Goal: Task Accomplishment & Management: Complete application form

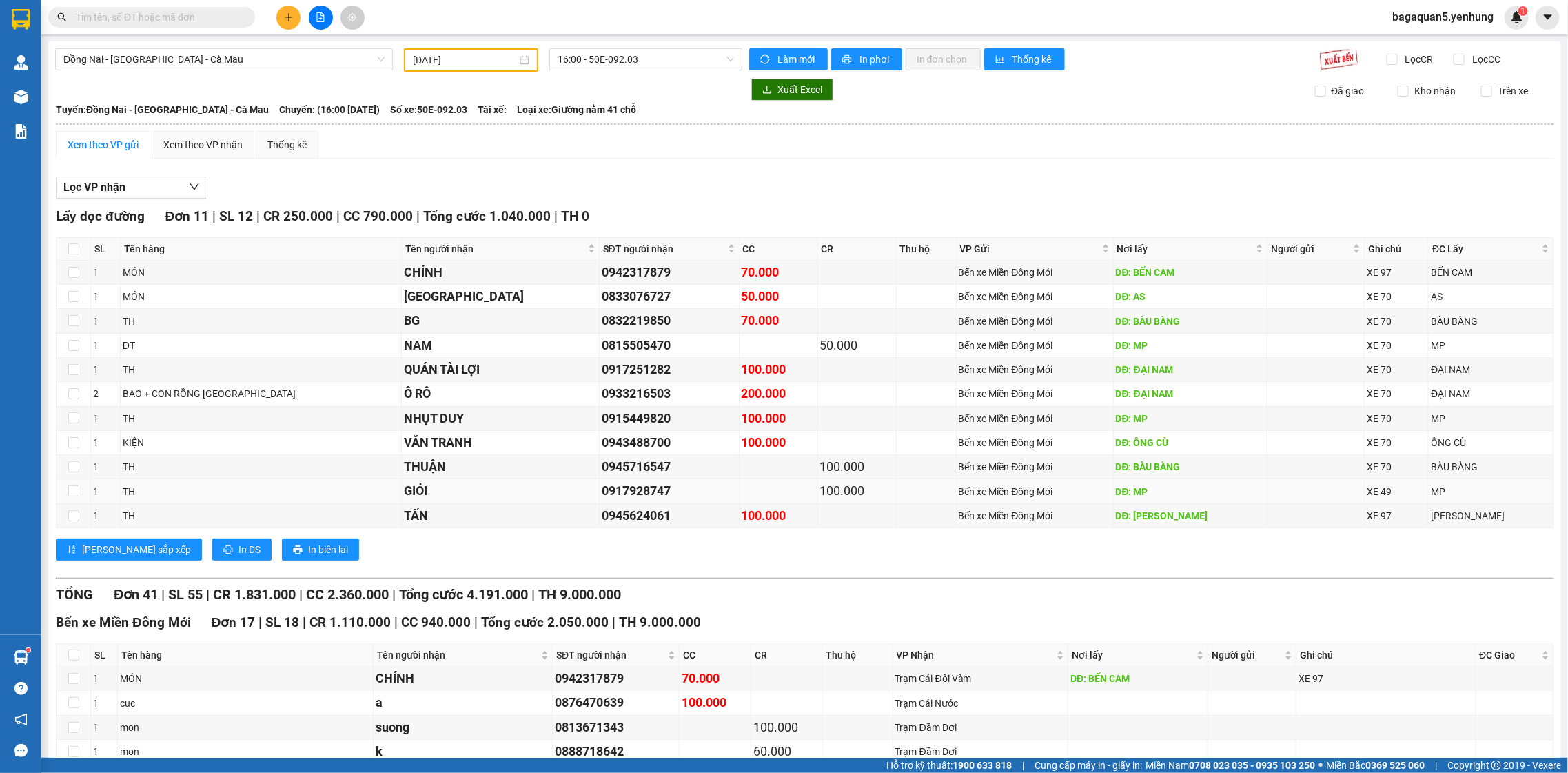
click at [516, 492] on td "GIỎI" at bounding box center [501, 491] width 198 height 24
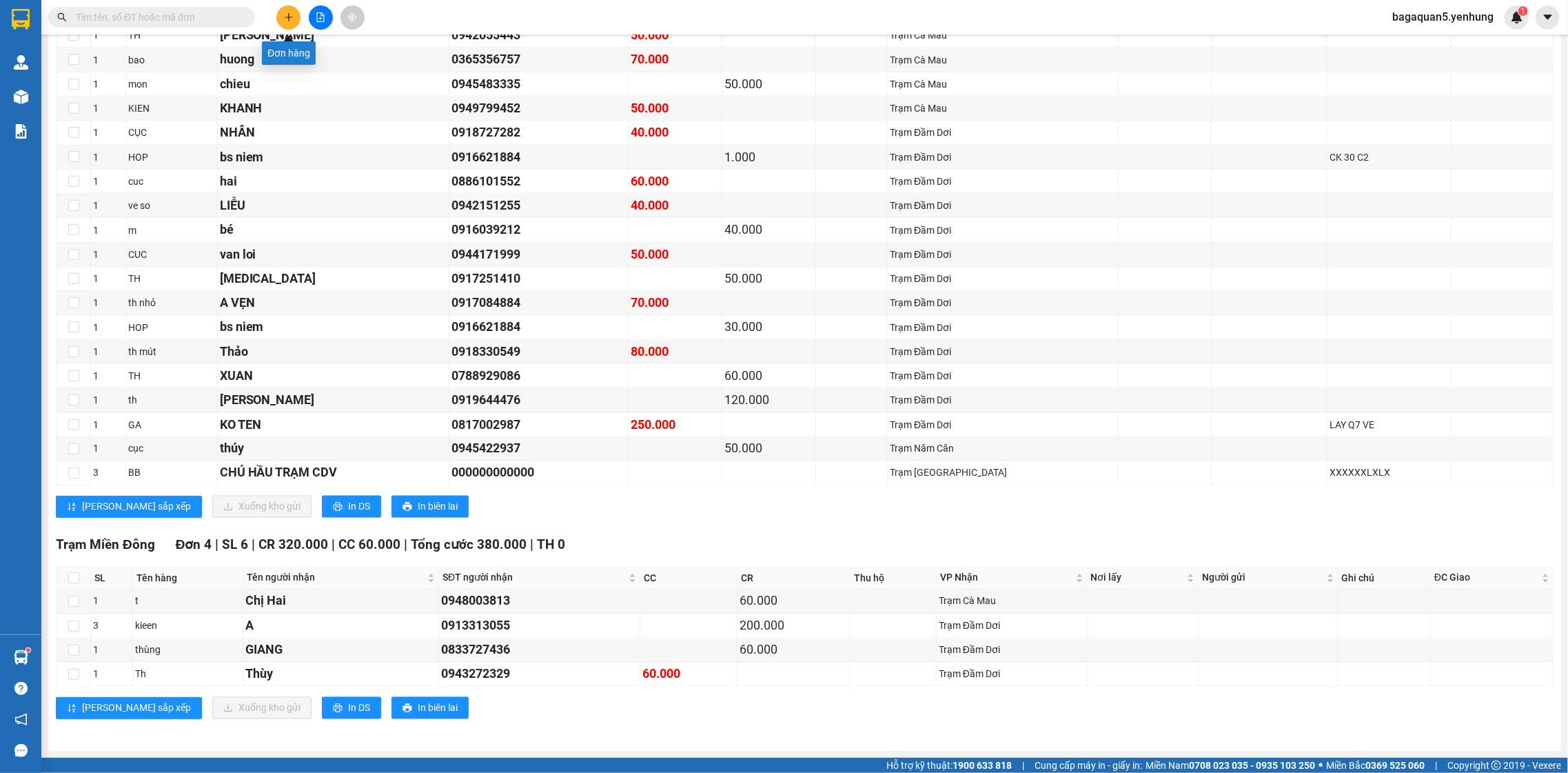
click at [282, 7] on button at bounding box center [288, 17] width 24 height 24
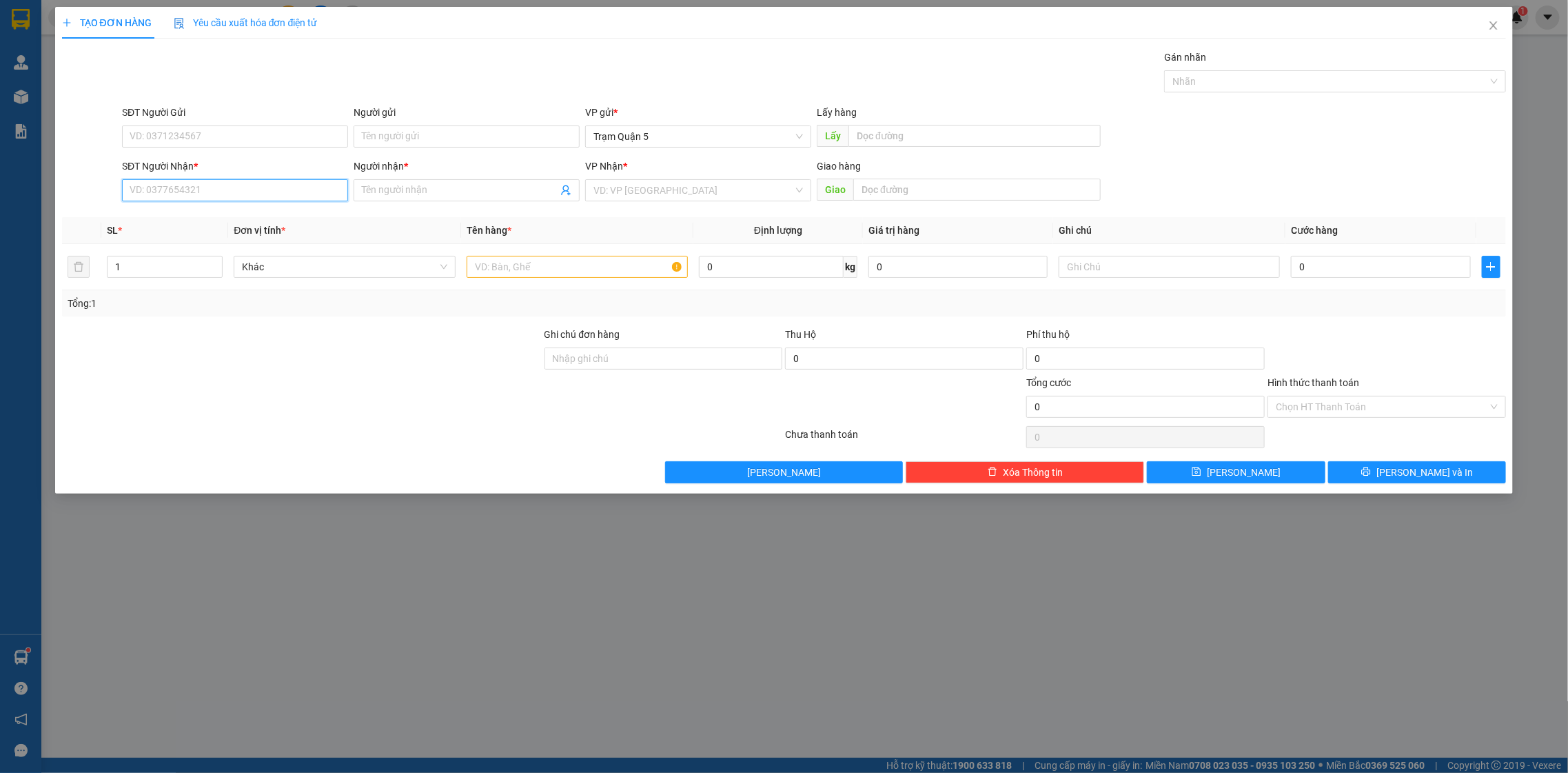
click at [186, 199] on input "SĐT Người Nhận *" at bounding box center [235, 191] width 226 height 22
click at [248, 219] on div "0949799452 - KHANH" at bounding box center [235, 218] width 209 height 15
type input "0949799452"
type input "KHANH"
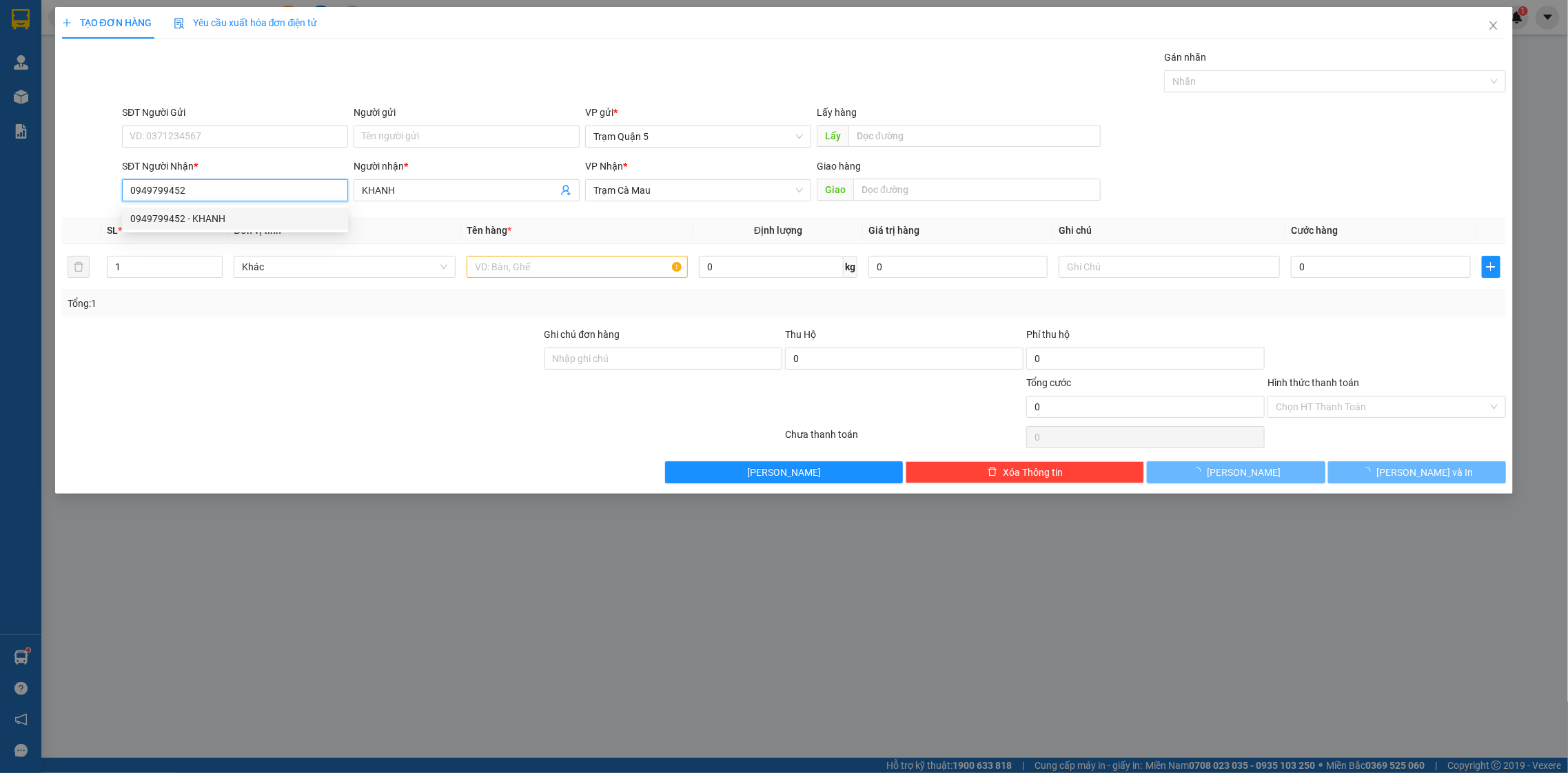
type input "50.000"
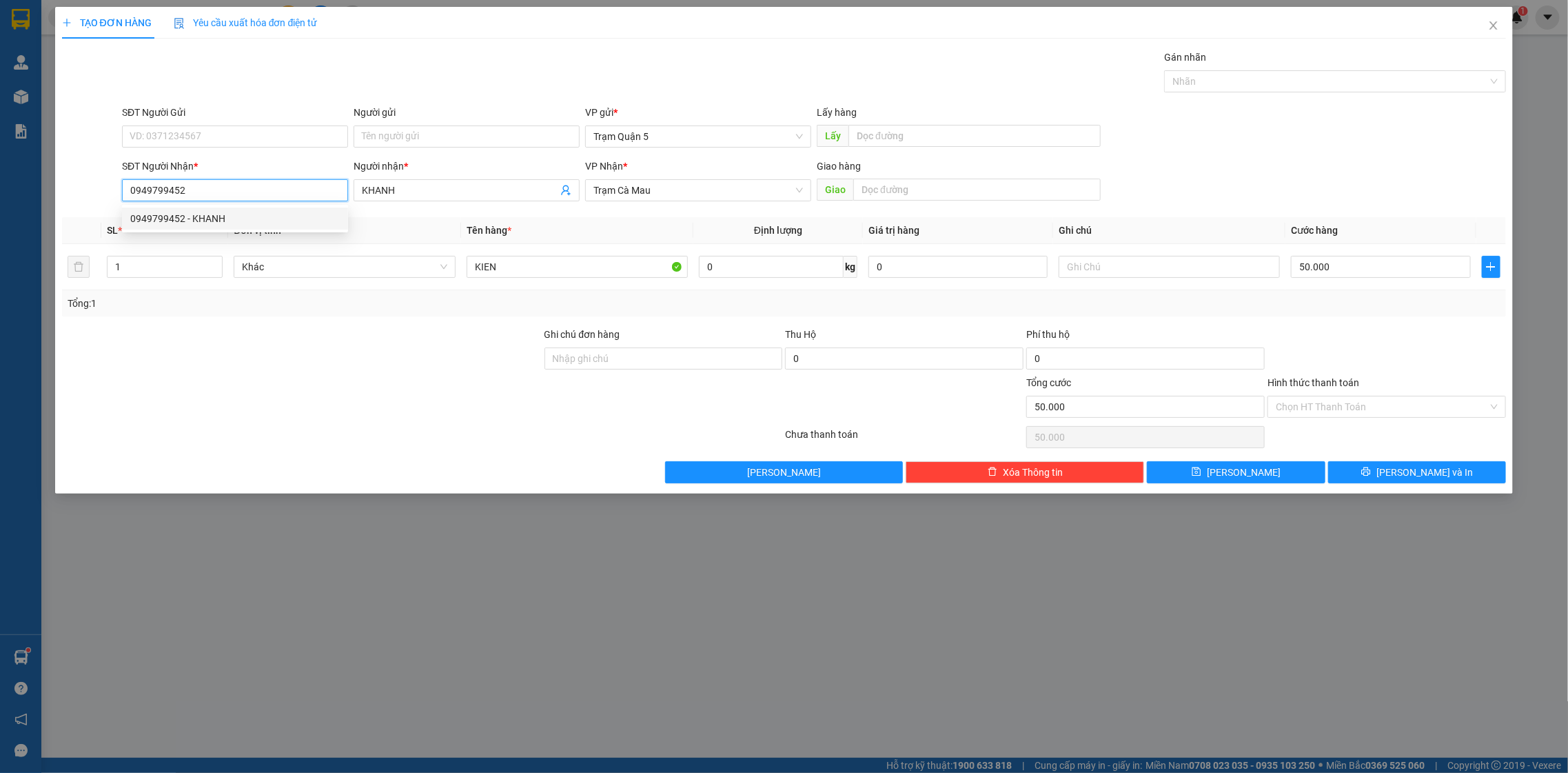
drag, startPoint x: 306, startPoint y: 193, endPoint x: 308, endPoint y: 202, distance: 9.2
click at [308, 202] on div "SĐT Người Nhận * 0949799452" at bounding box center [235, 183] width 226 height 49
type input "0"
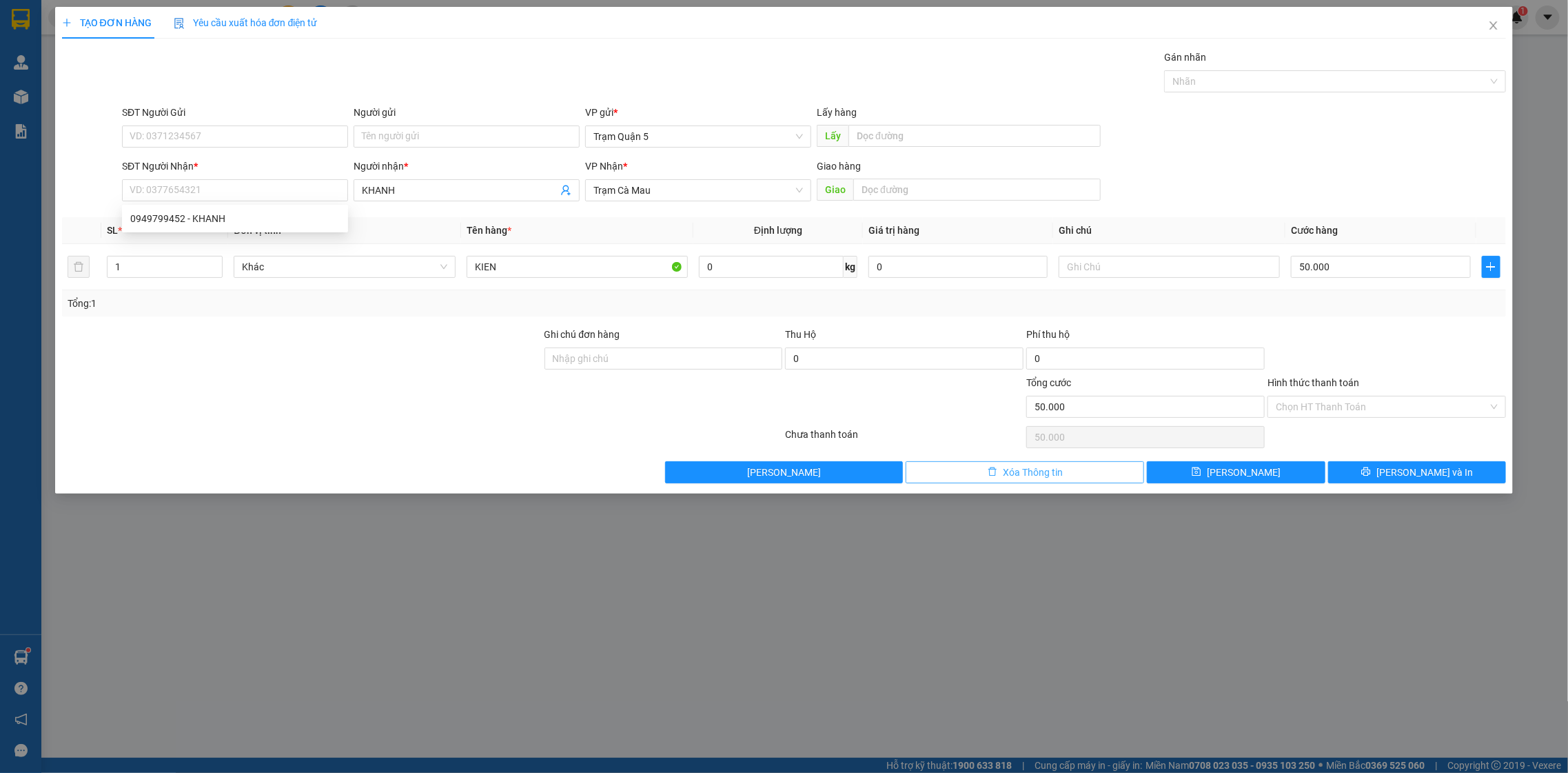
click at [1091, 475] on button "Xóa Thông tin" at bounding box center [1025, 473] width 238 height 22
type input "0"
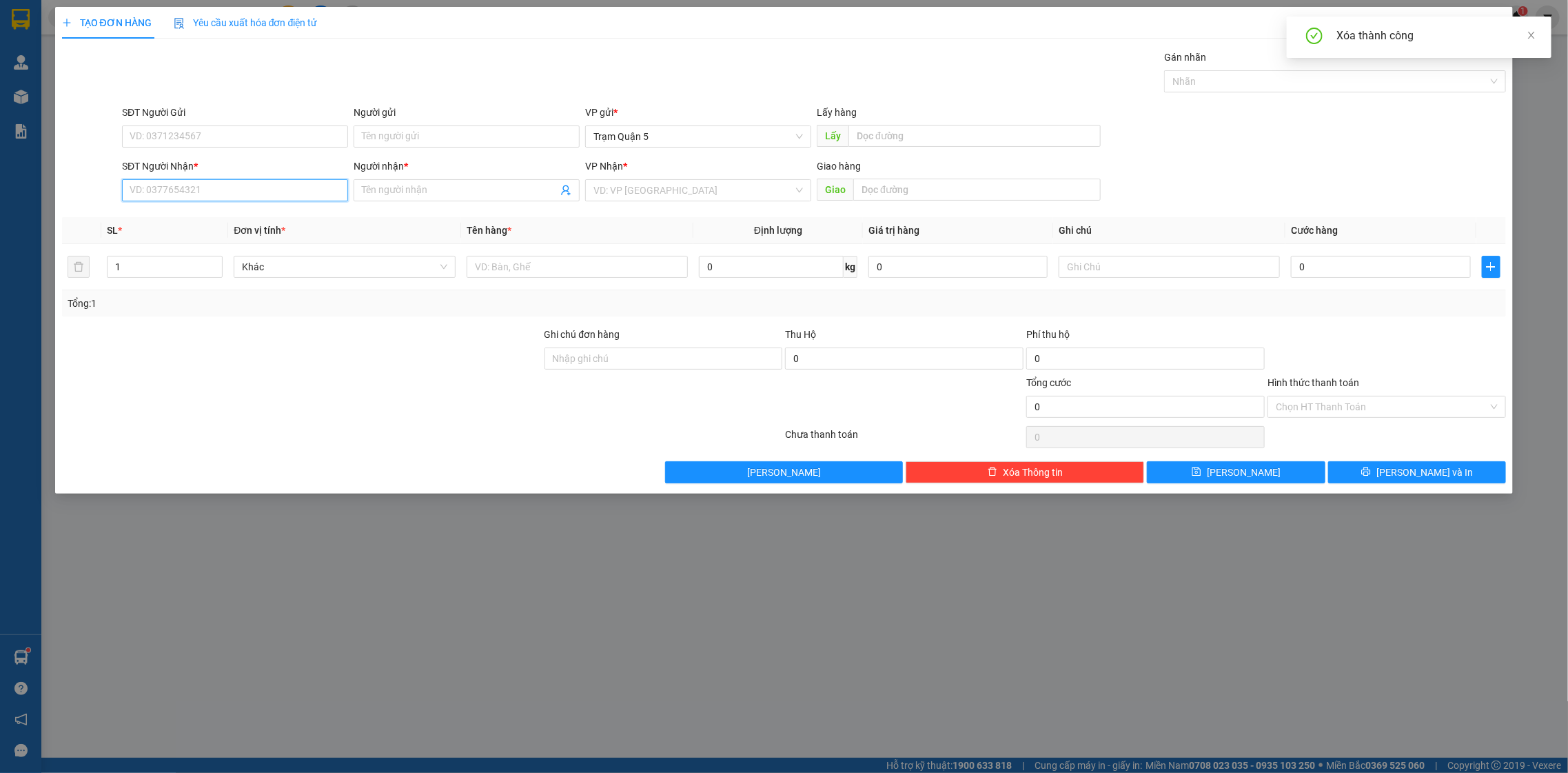
drag, startPoint x: 288, startPoint y: 190, endPoint x: 281, endPoint y: 194, distance: 8.1
click at [276, 176] on div "SĐT Người Nhận * VD: 0377654321" at bounding box center [235, 183] width 226 height 49
type input "5"
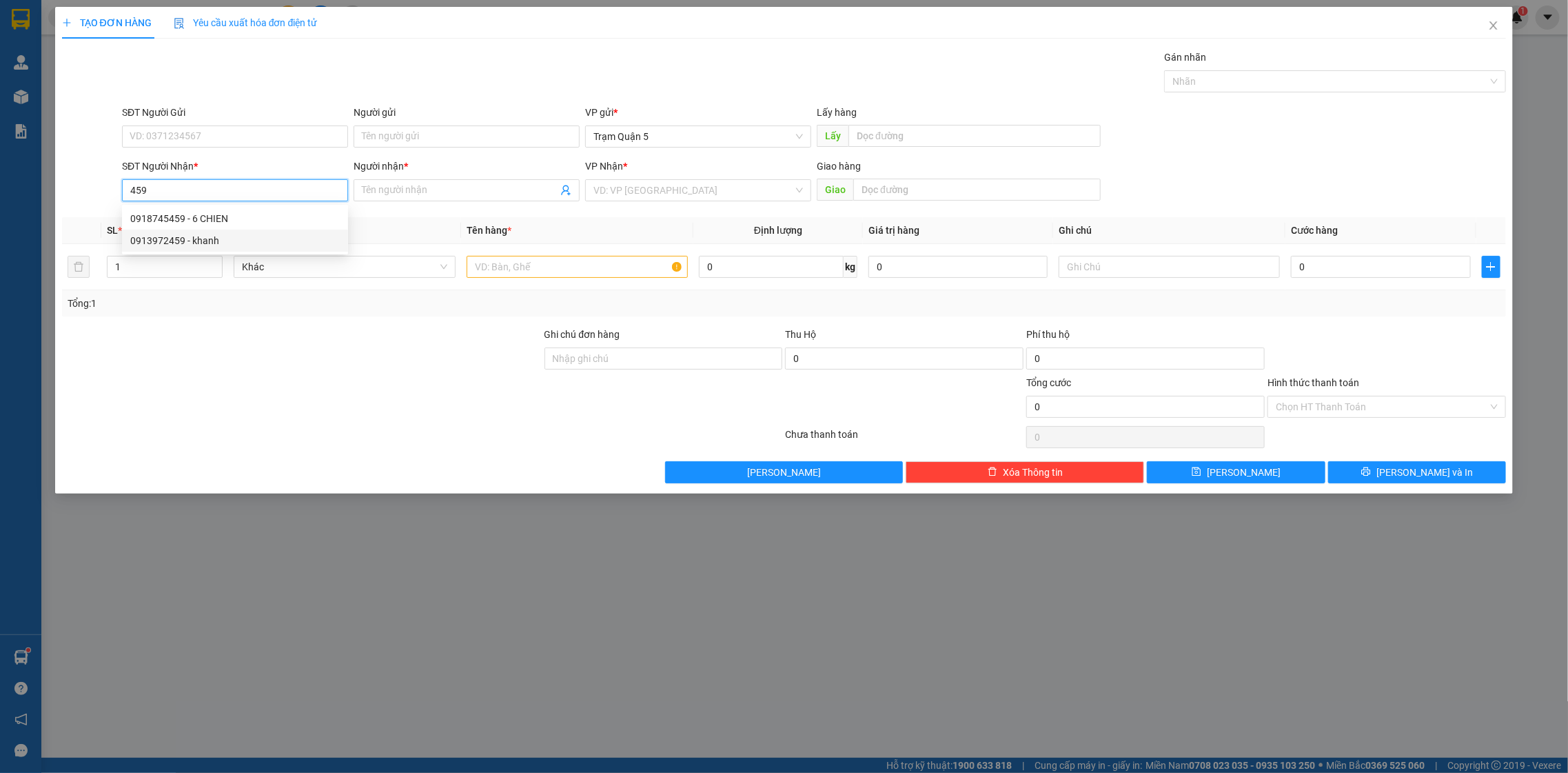
drag, startPoint x: 292, startPoint y: 237, endPoint x: 296, endPoint y: 206, distance: 31.3
click at [296, 218] on div "0918745459 - 6 CHIEN 0913972459 - khanh" at bounding box center [235, 229] width 226 height 44
click at [304, 245] on div "0913972459 - khanh" at bounding box center [235, 241] width 209 height 15
type input "0913972459"
type input "khanh"
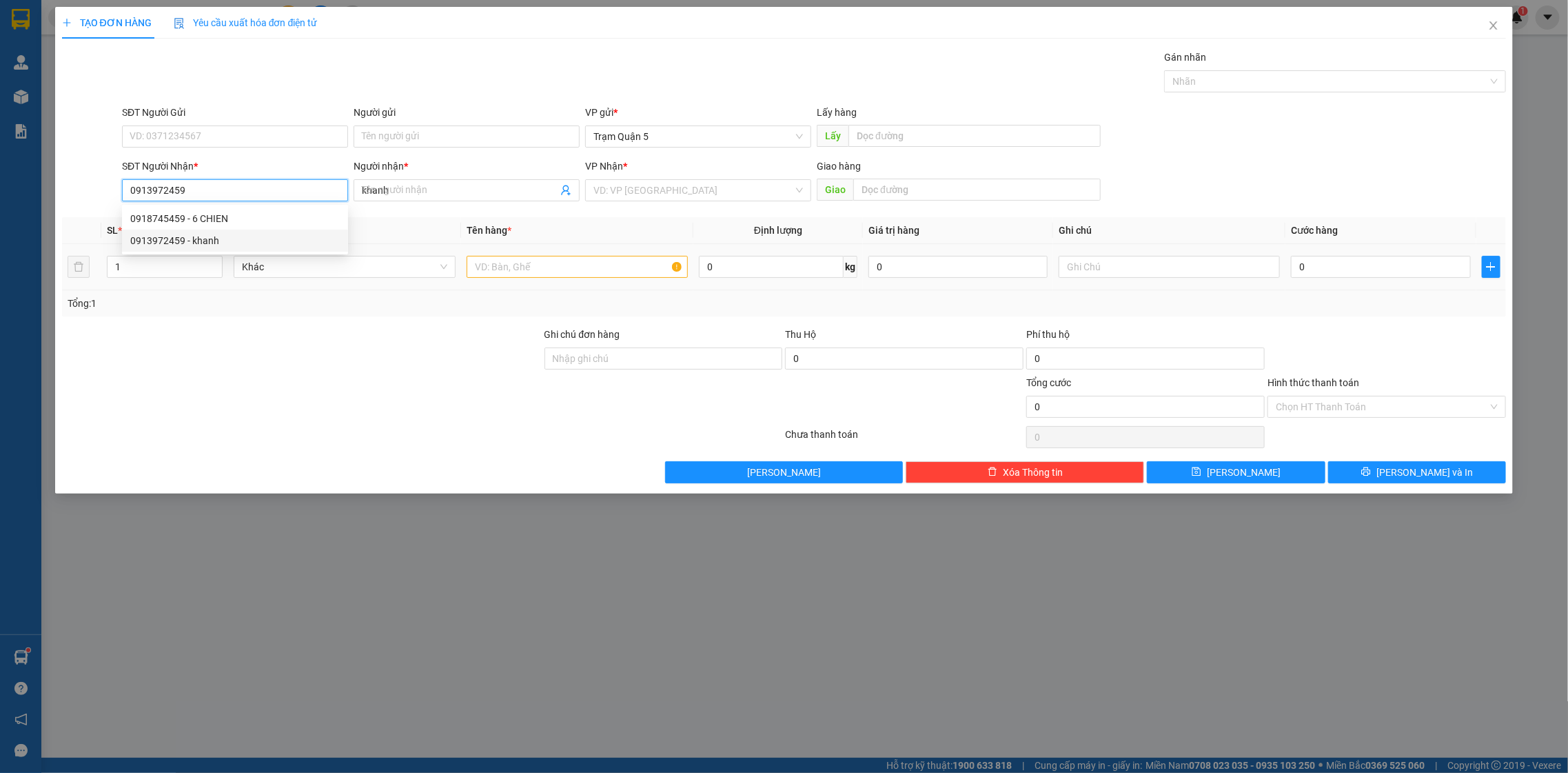
type input "50.000"
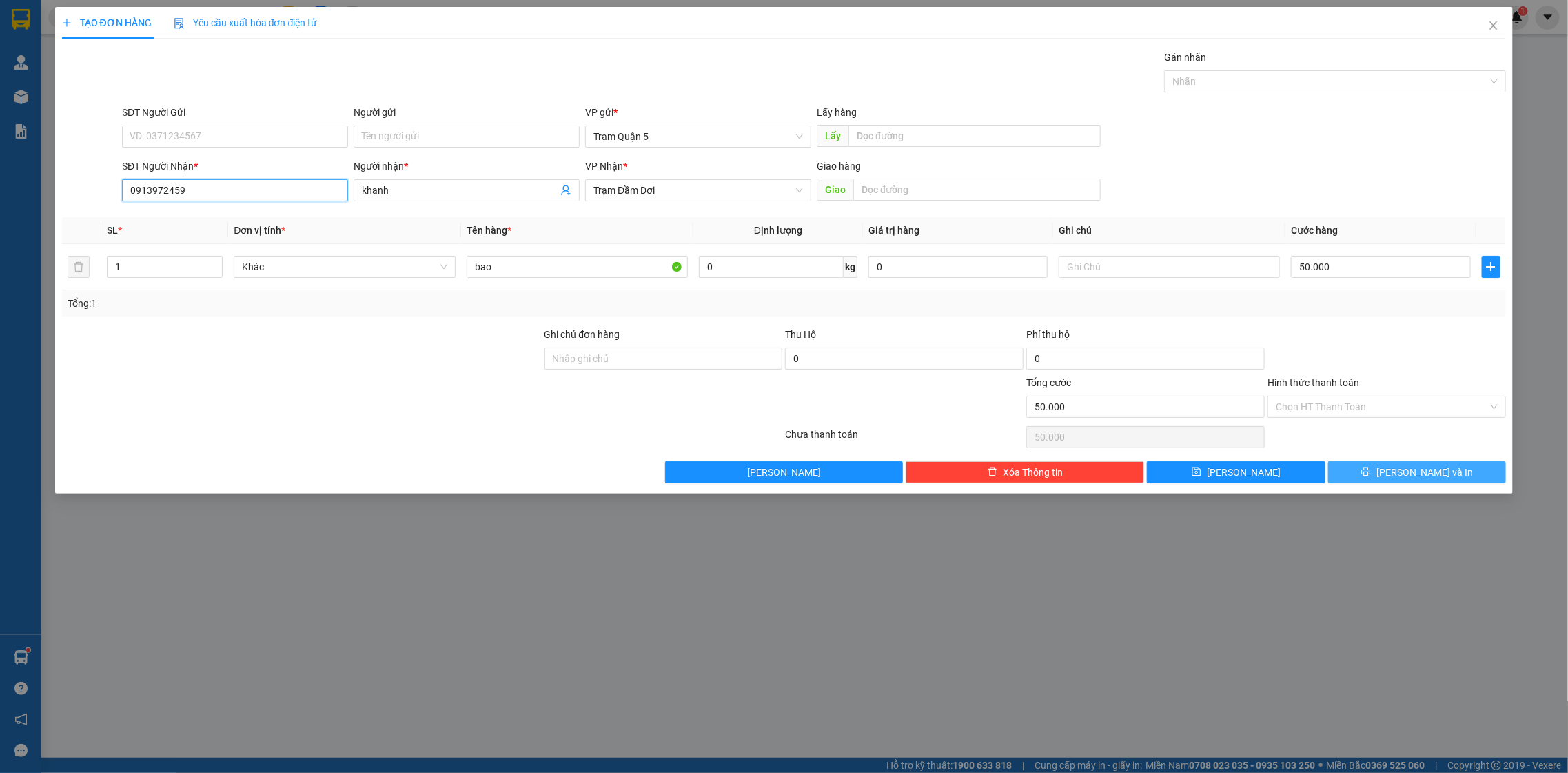
type input "0913972459"
click at [1366, 469] on button "[PERSON_NAME] và In" at bounding box center [1417, 473] width 178 height 22
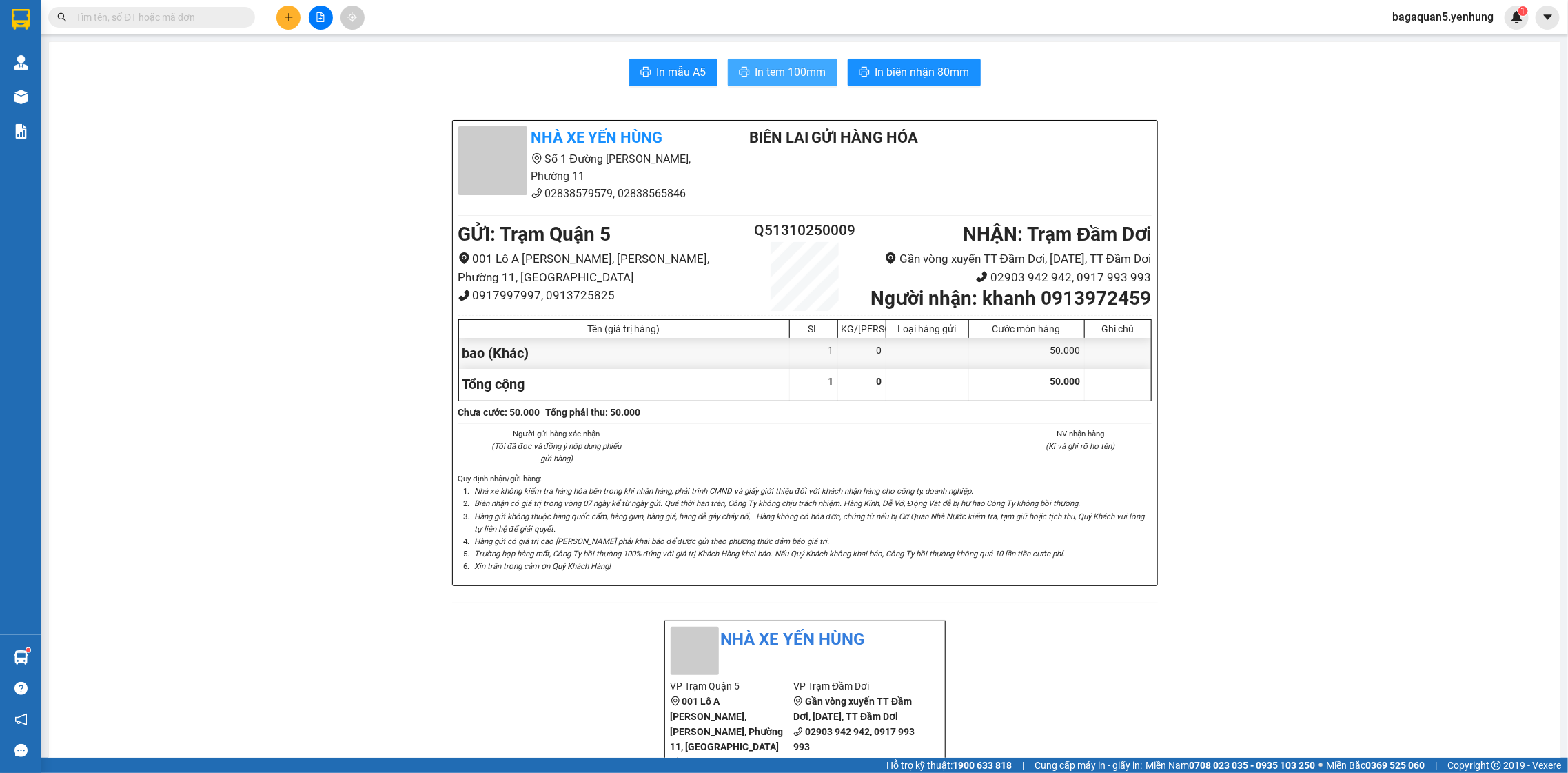
click at [728, 69] on button "In tem 100mm" at bounding box center [783, 73] width 109 height 28
click at [292, 6] on button at bounding box center [288, 17] width 24 height 24
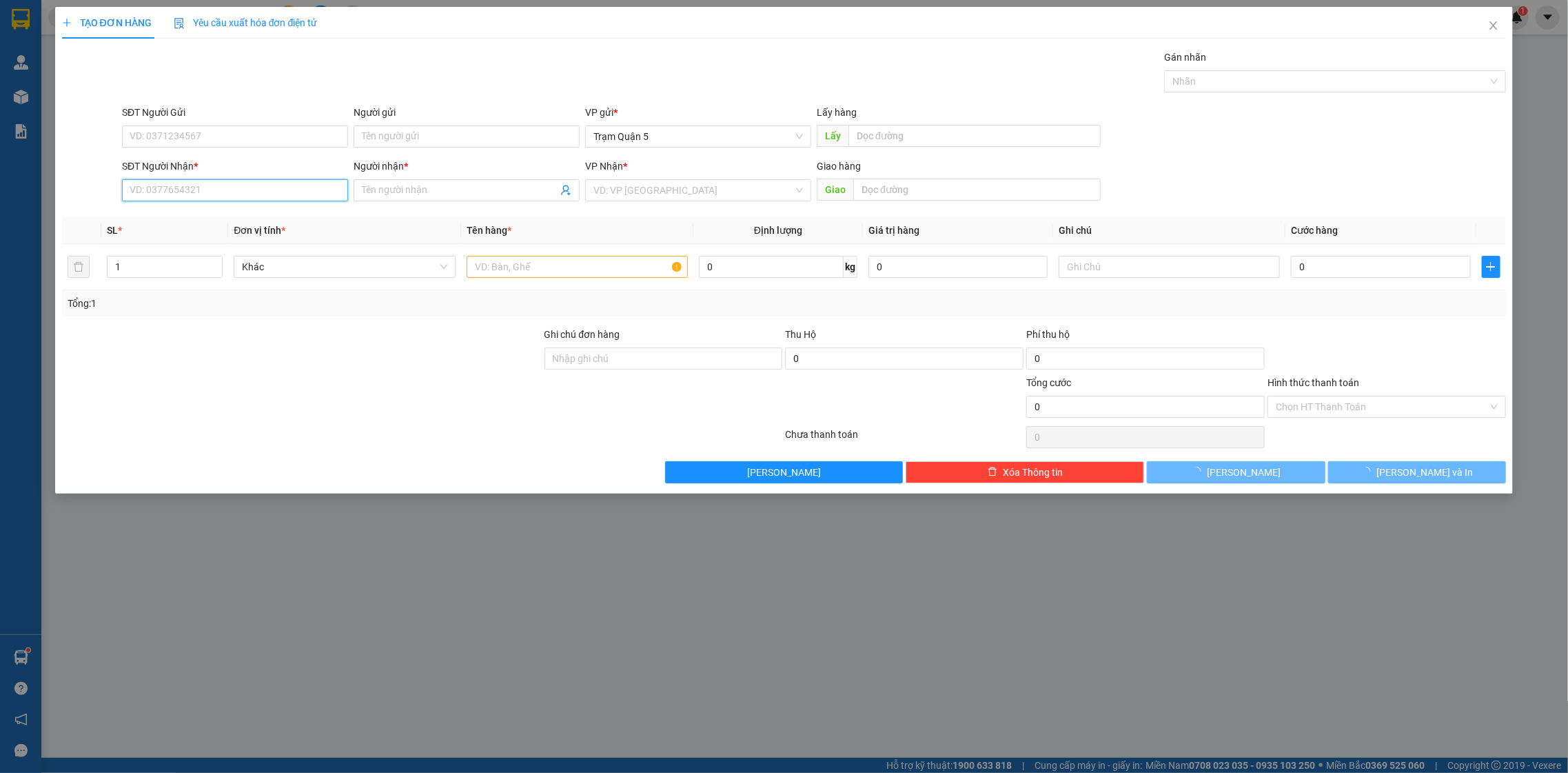
click at [261, 215] on div "Transit Pickup Surcharge Ids Transit Deliver Surcharge Ids Transit Deliver Surc…" at bounding box center [784, 267] width 1445 height 434
click at [159, 186] on input "809" at bounding box center [235, 191] width 226 height 22
click at [157, 186] on input "809" at bounding box center [235, 191] width 226 height 22
click at [125, 183] on input "809" at bounding box center [235, 191] width 226 height 22
click at [308, 188] on input "0854355809" at bounding box center [235, 191] width 226 height 22
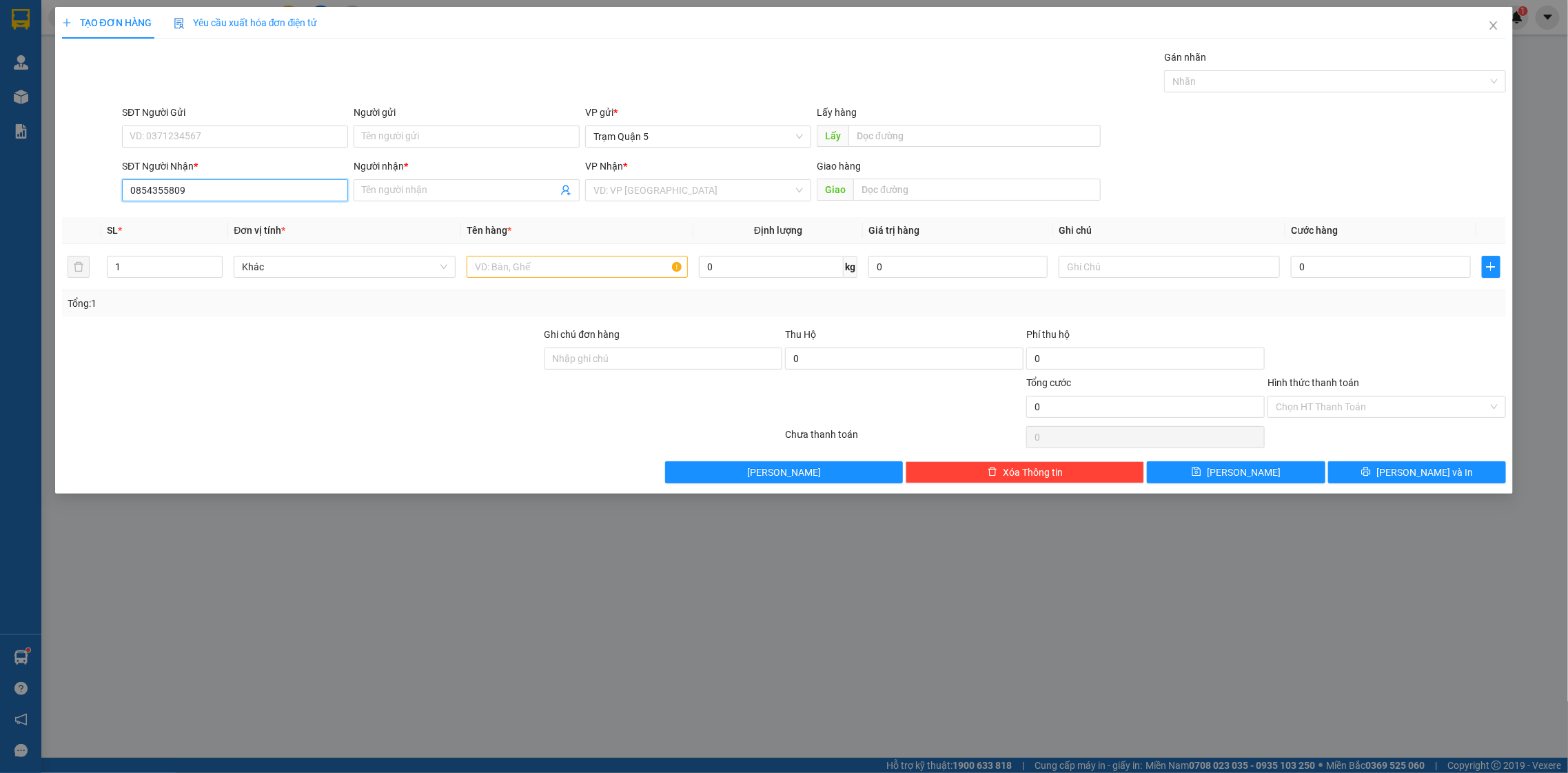
click at [308, 188] on input "0854355809" at bounding box center [235, 191] width 226 height 22
type input "0854355809"
click at [497, 187] on input "Người nhận *" at bounding box center [459, 191] width 196 height 15
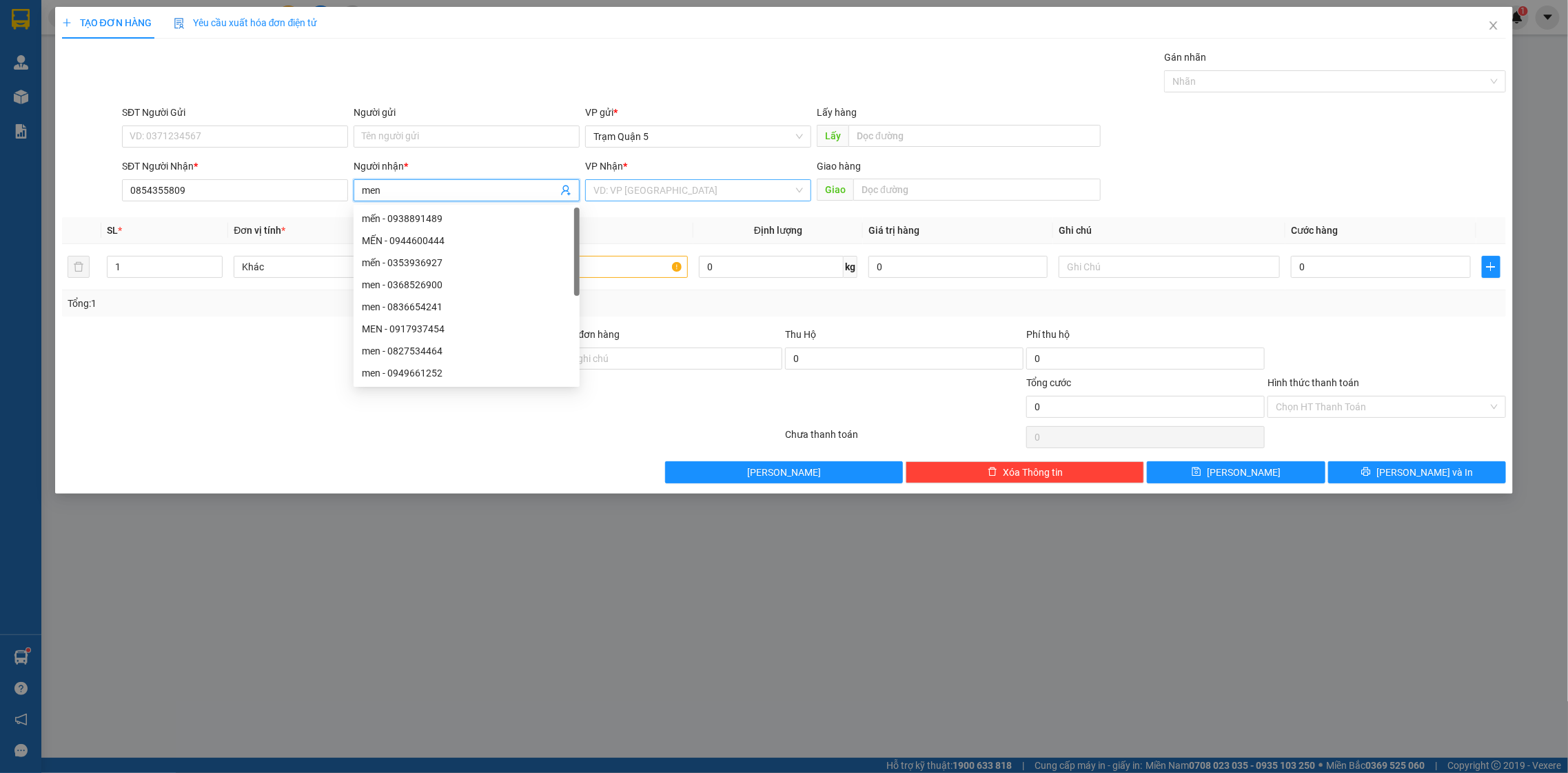
type input "men"
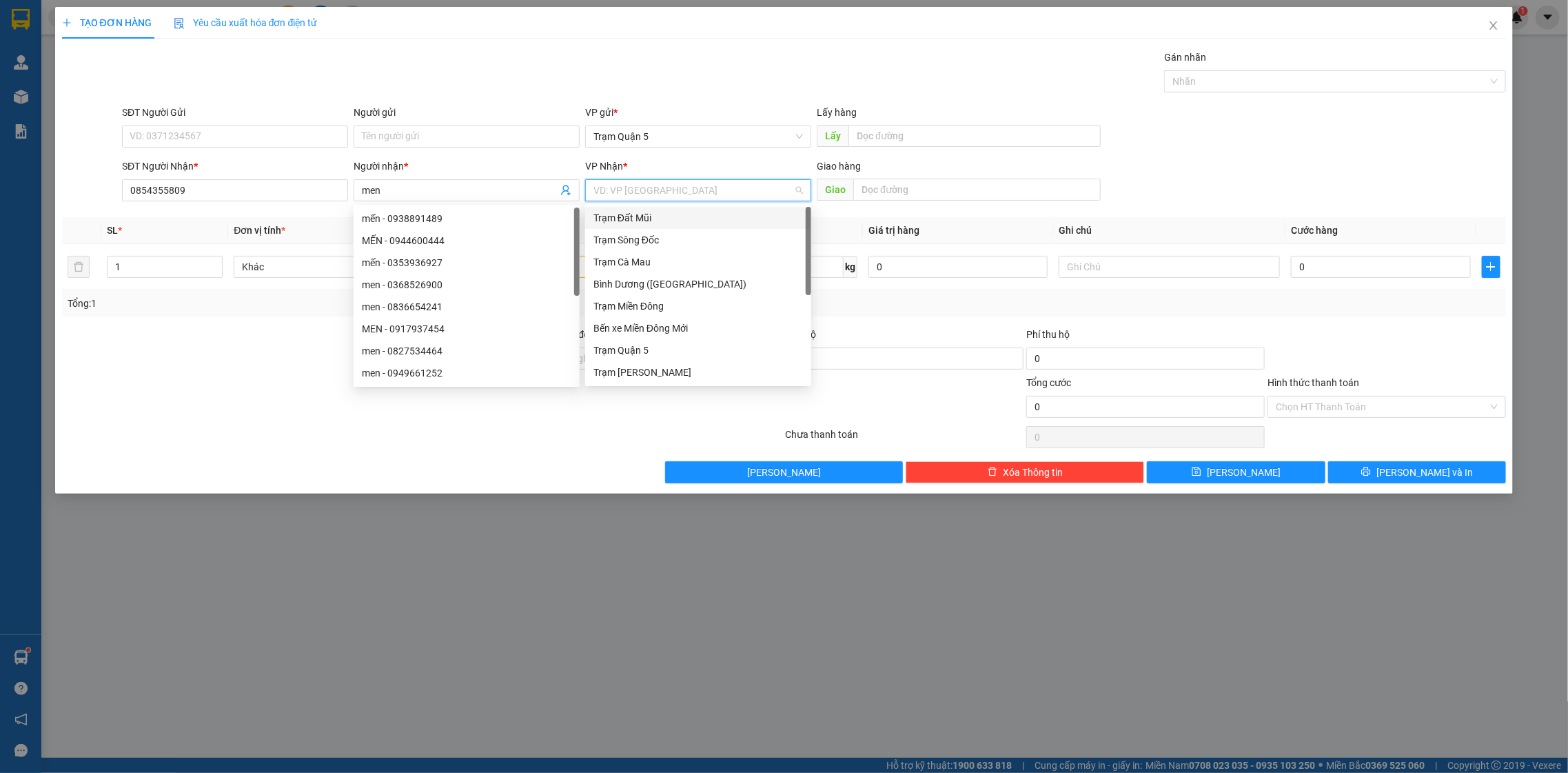
click at [737, 184] on input "search" at bounding box center [694, 191] width 200 height 21
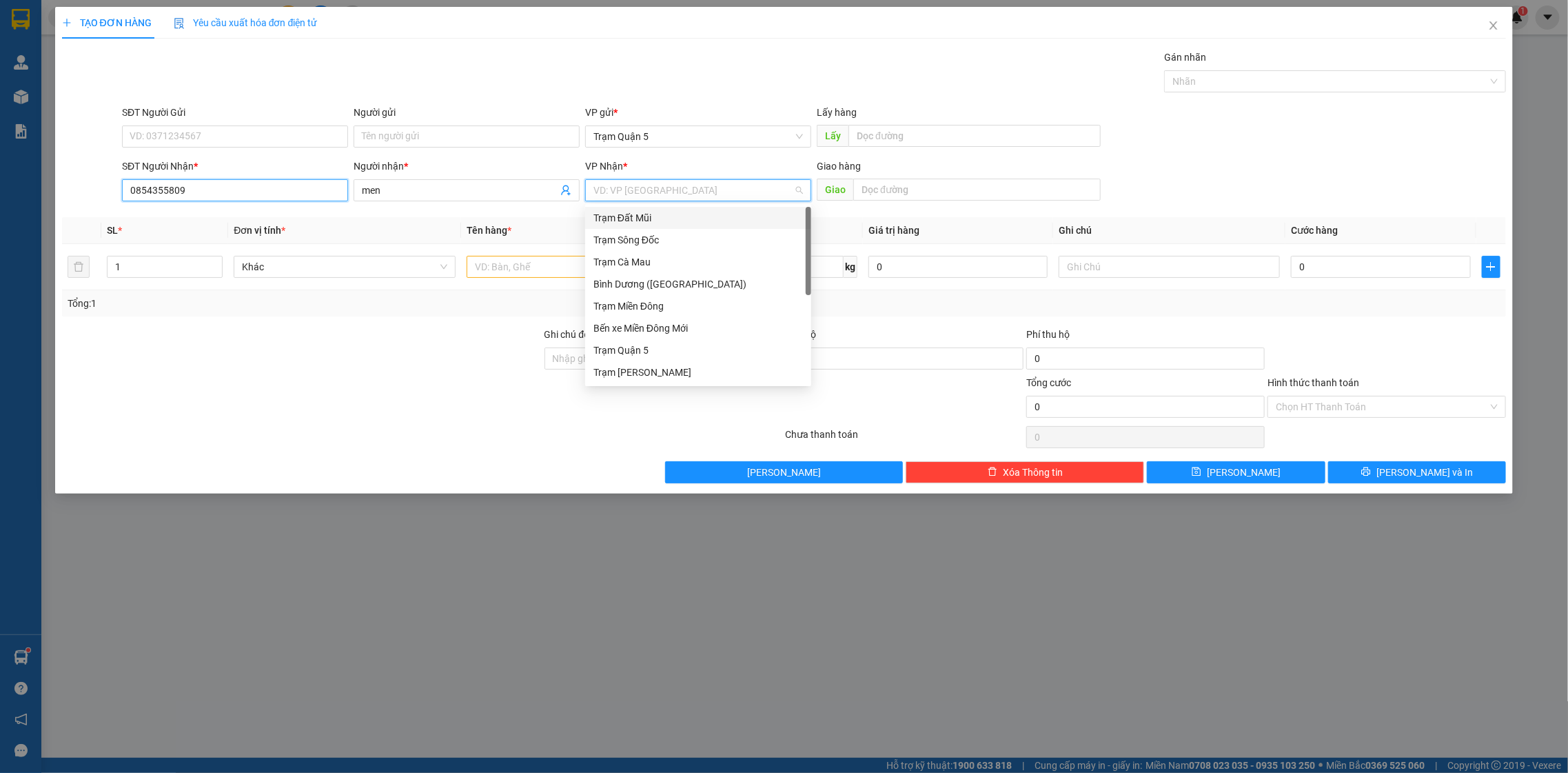
click at [317, 200] on input "0854355809" at bounding box center [235, 191] width 226 height 22
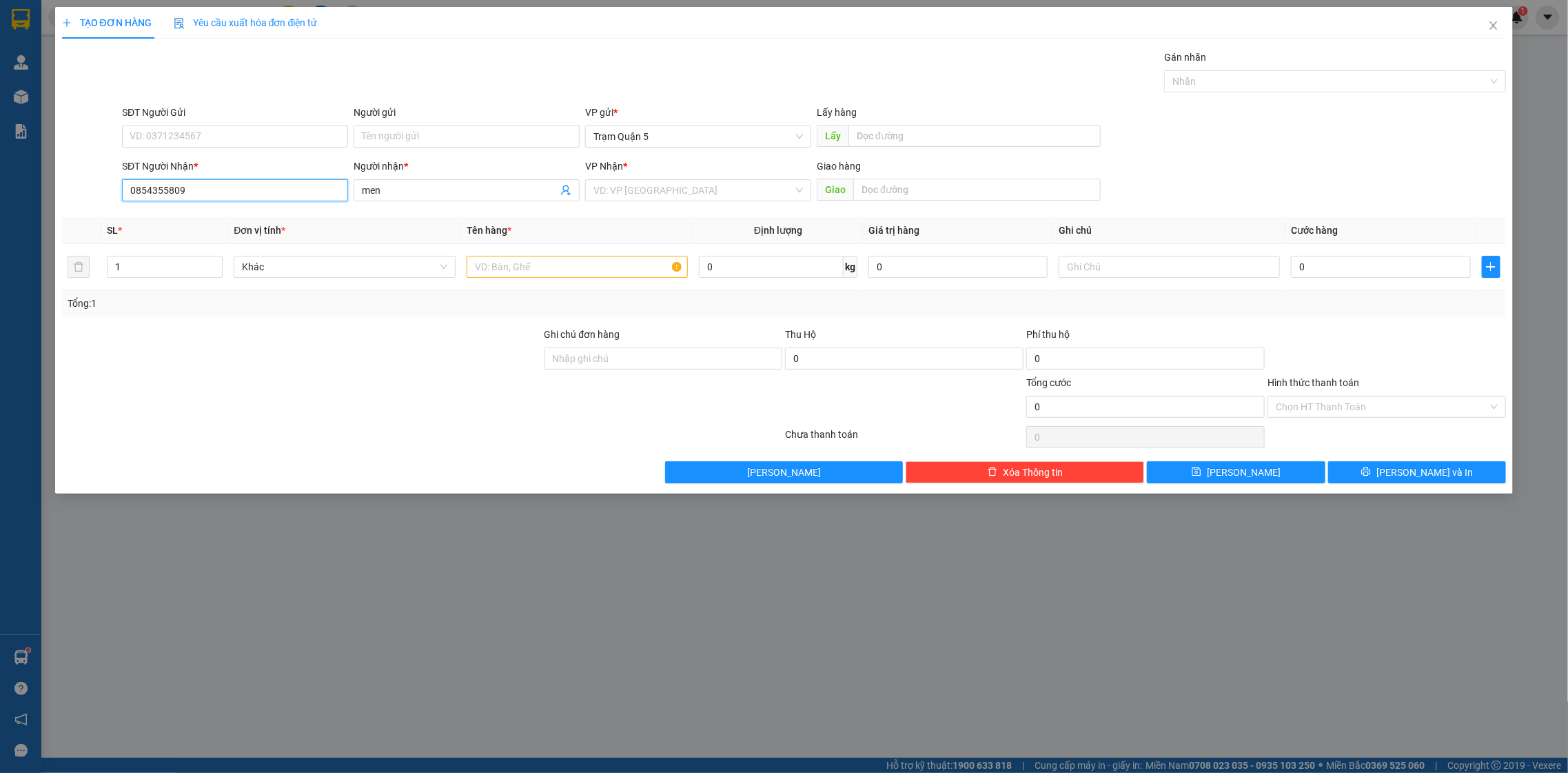
click at [317, 200] on input "0854355809" at bounding box center [235, 191] width 226 height 22
click at [391, 189] on input "men" at bounding box center [459, 191] width 196 height 15
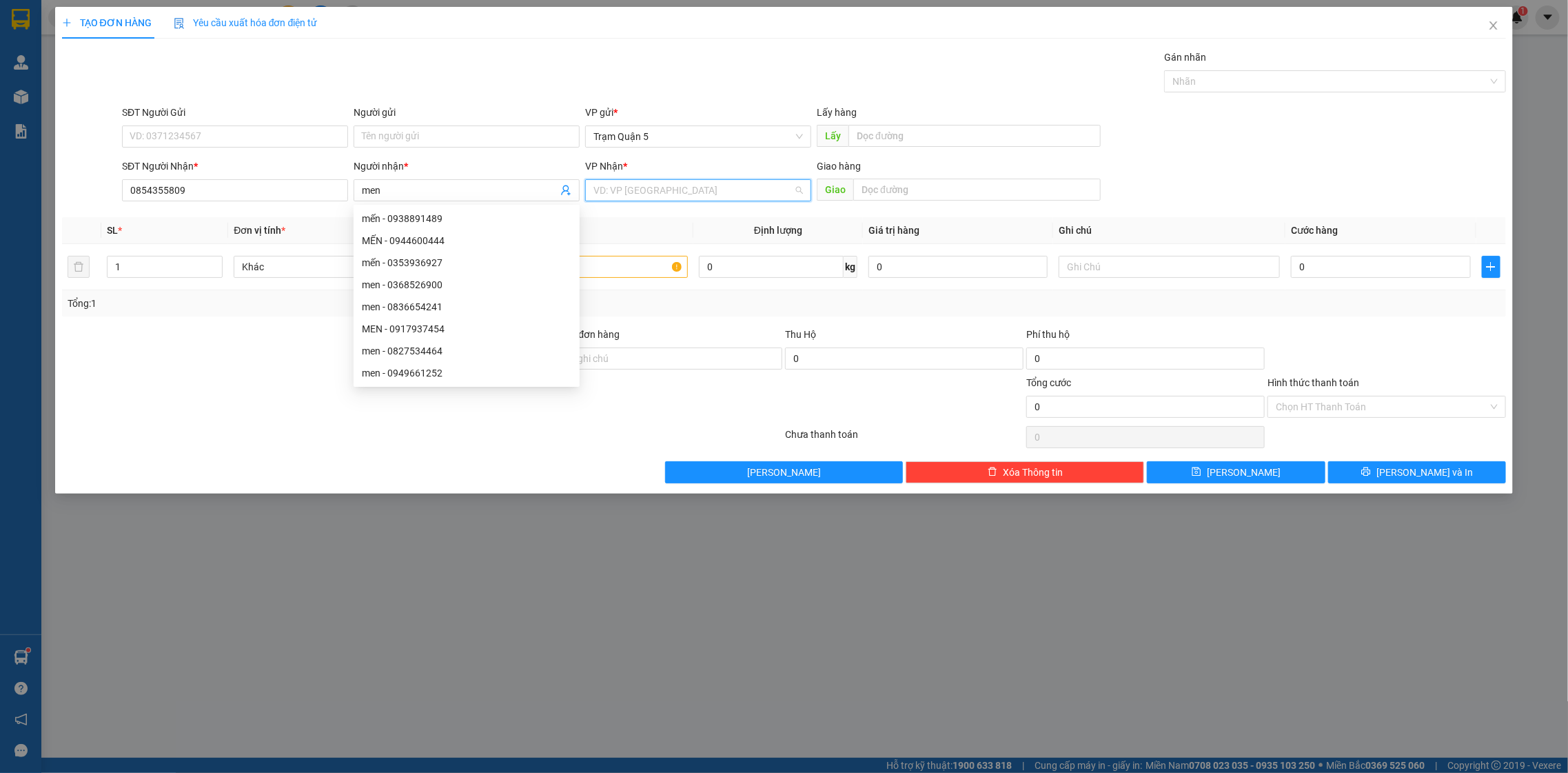
click at [680, 196] on input "search" at bounding box center [694, 191] width 200 height 21
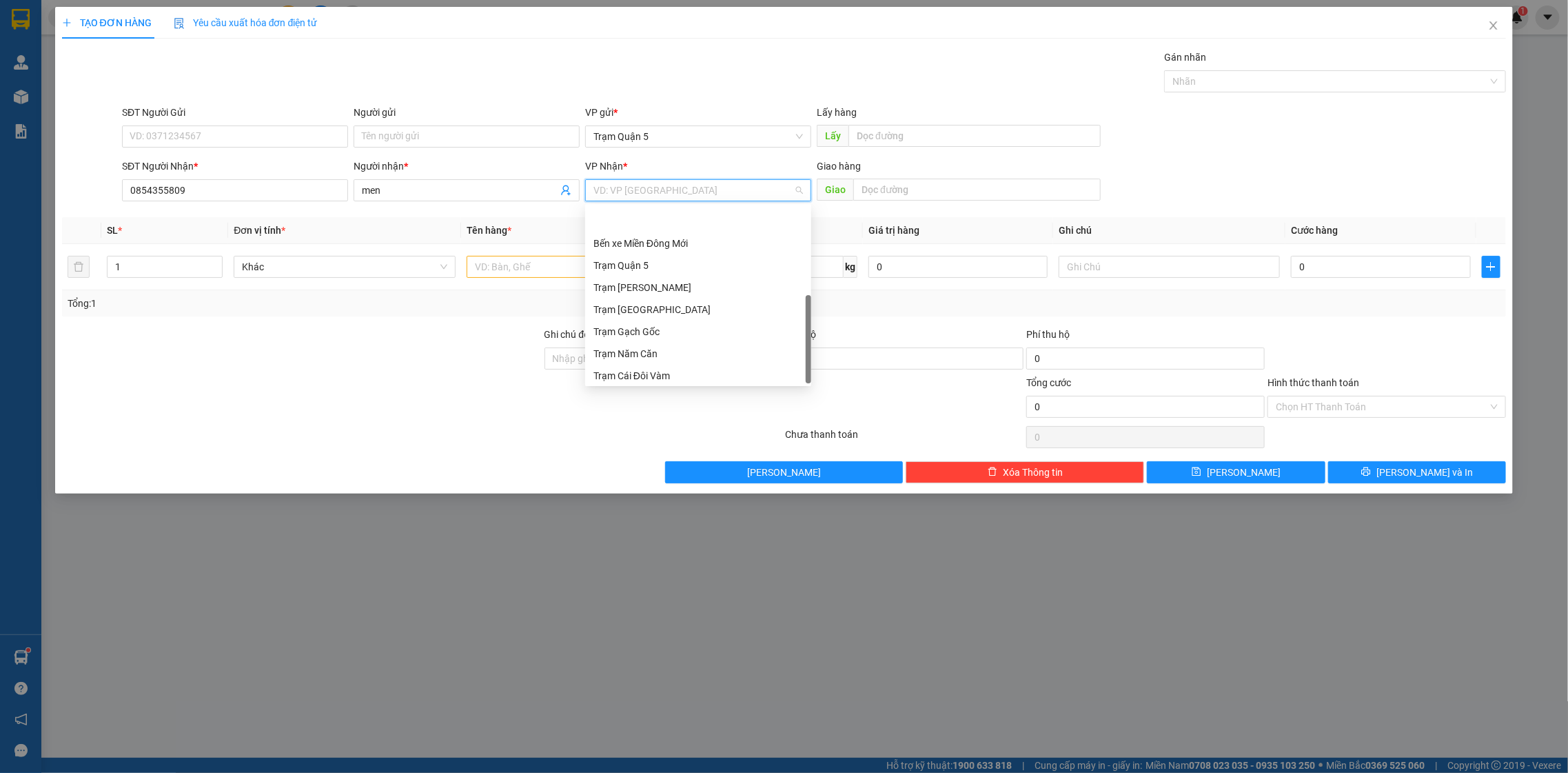
scroll to position [132, 0]
drag, startPoint x: 809, startPoint y: 281, endPoint x: 798, endPoint y: 544, distance: 263.2
click at [798, 549] on body "Kết quả tìm kiếm ( 0 ) Bộ lọc No Data bagaquan5.yenhung 1 Quản Lý Quản lý khách…" at bounding box center [784, 386] width 1568 height 773
drag, startPoint x: 696, startPoint y: 381, endPoint x: 685, endPoint y: 376, distance: 12.1
click at [695, 381] on div "Trạm Đầm Dơi" at bounding box center [698, 373] width 226 height 22
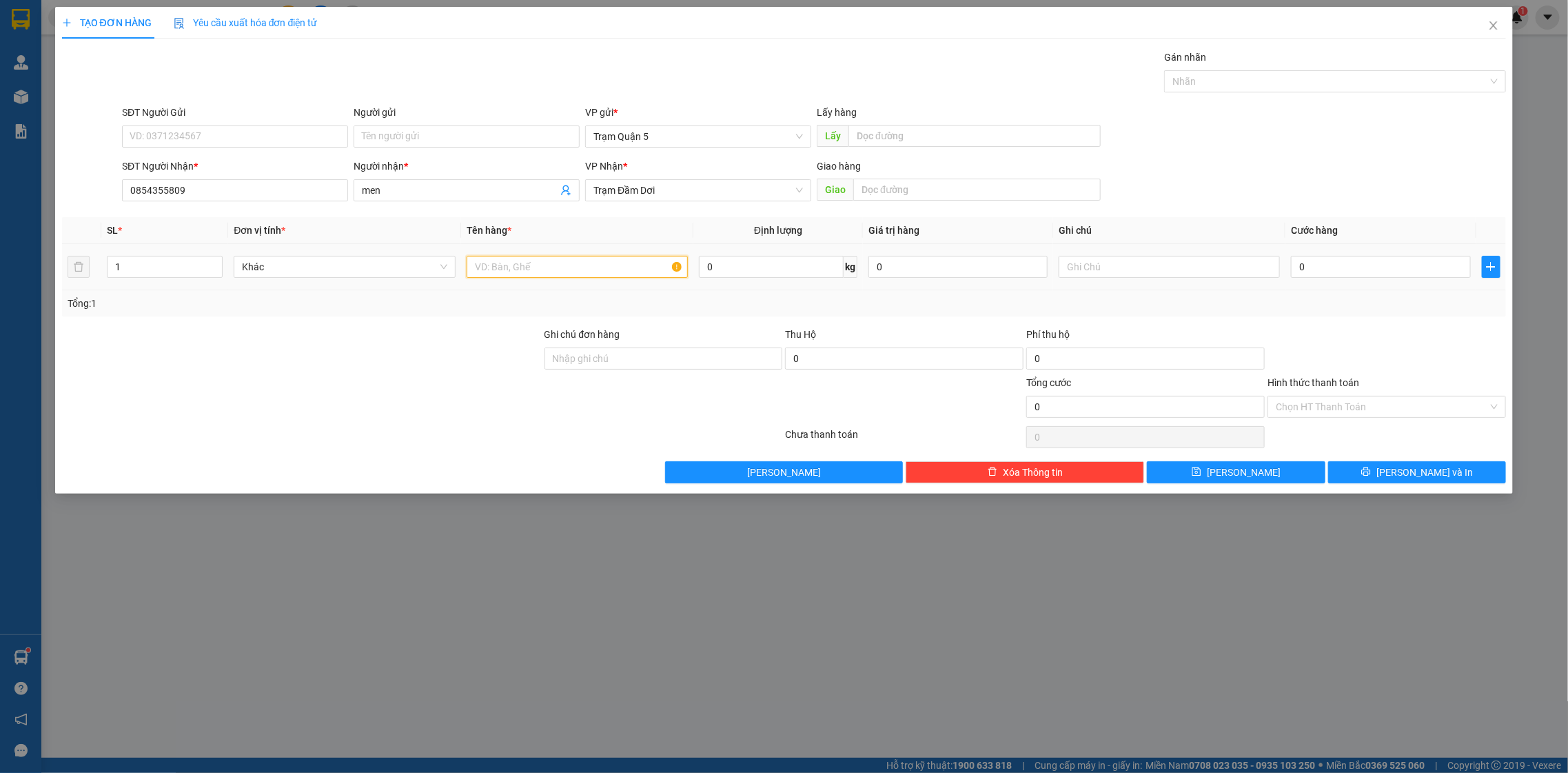
click at [522, 273] on input "text" at bounding box center [578, 267] width 222 height 22
type input "b"
click at [1385, 266] on input "0" at bounding box center [1380, 267] width 179 height 22
type input "6"
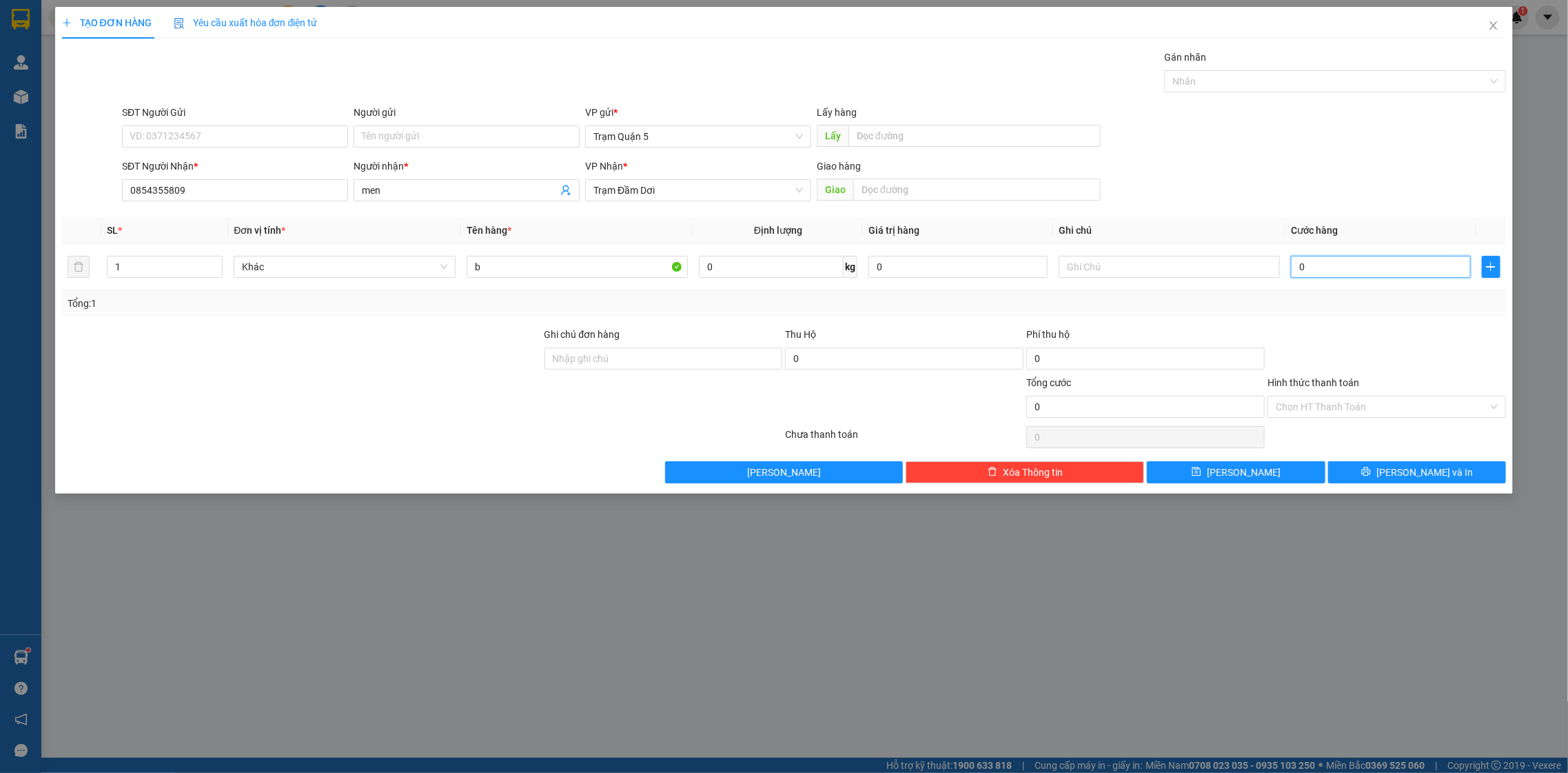
type input "6"
type input "60"
type input "60.000"
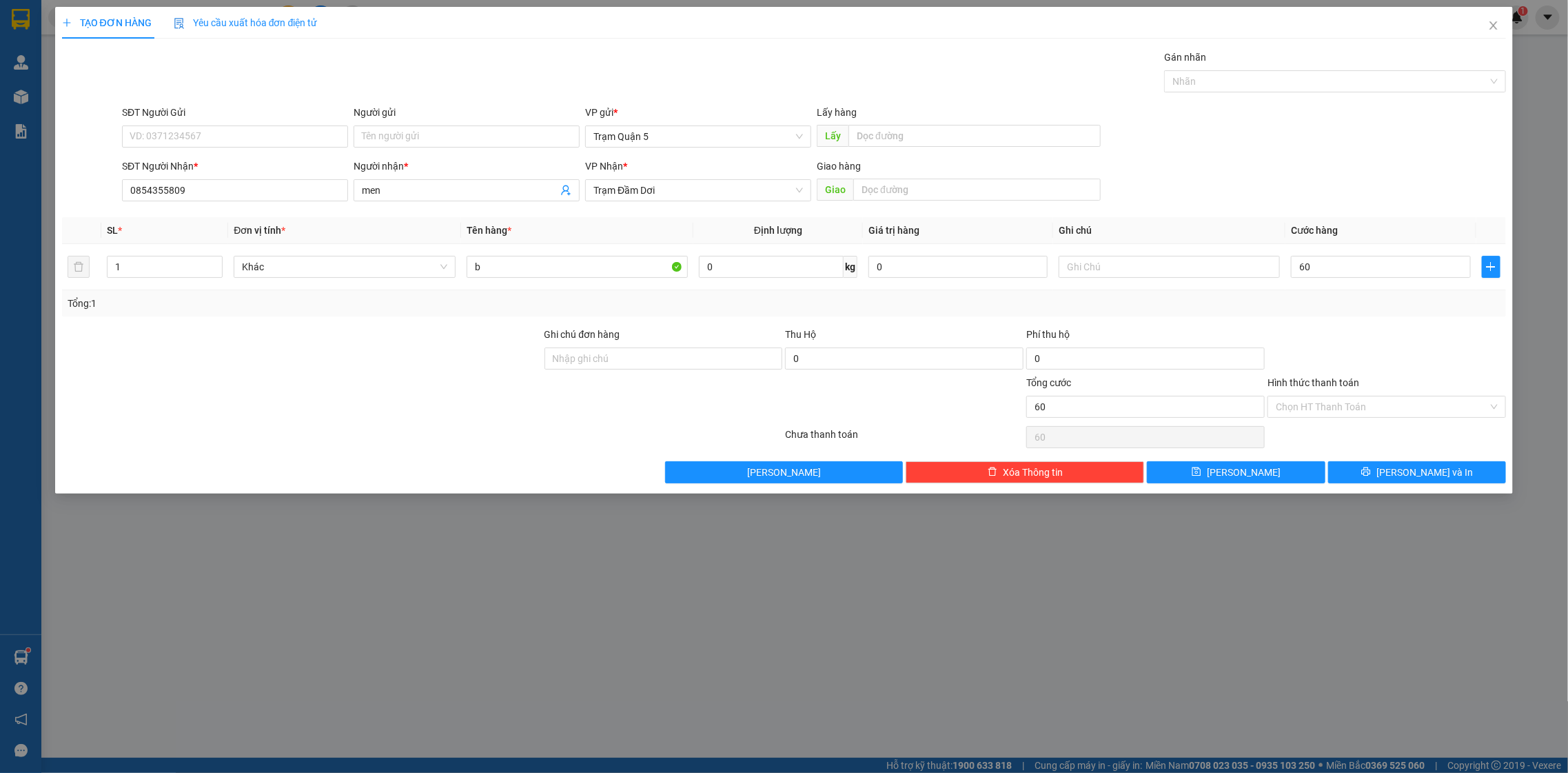
type input "60.000"
click at [1445, 334] on div at bounding box center [1387, 351] width 241 height 49
click at [1441, 462] on button "[PERSON_NAME] và In" at bounding box center [1417, 473] width 178 height 22
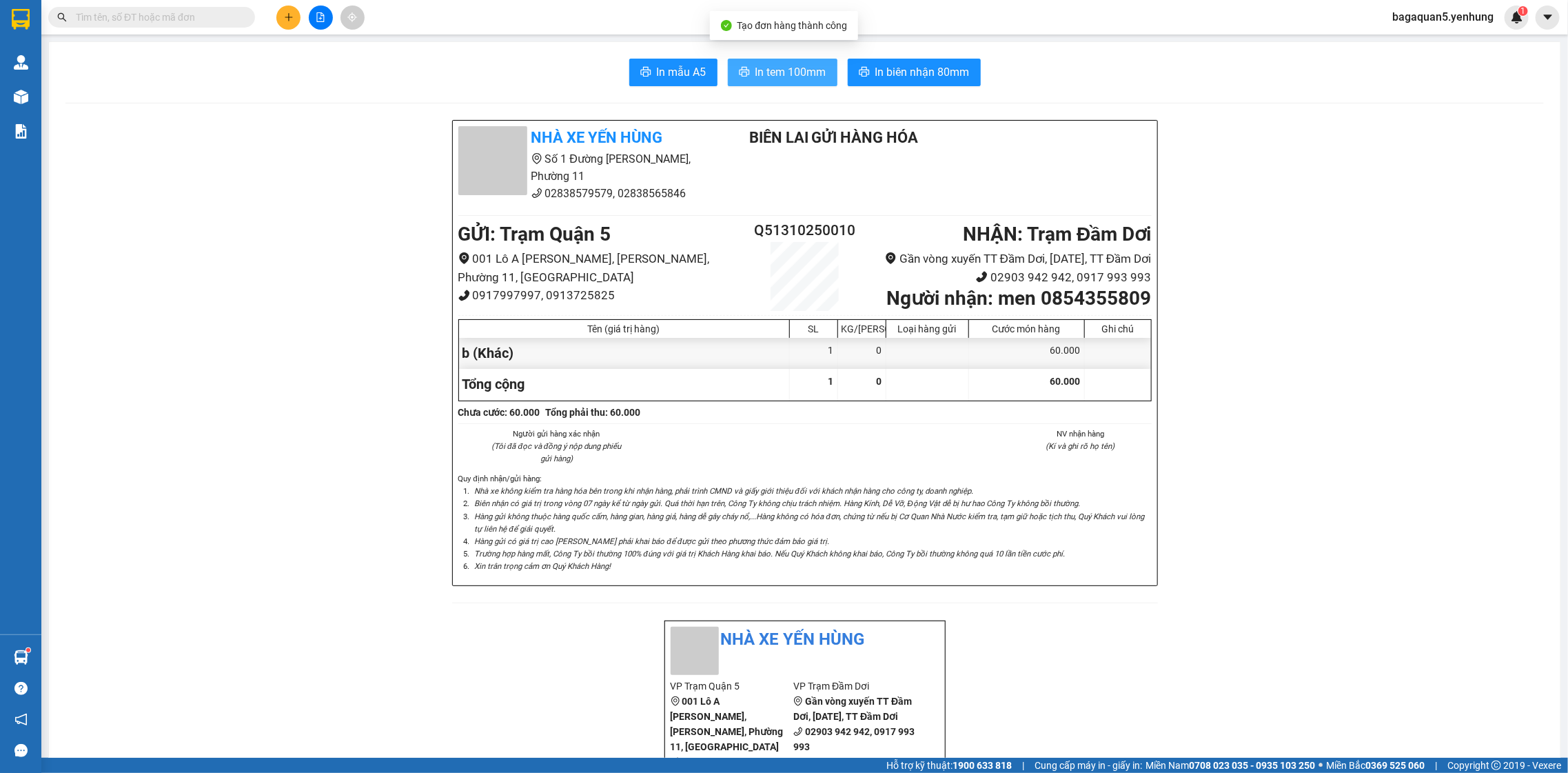
drag, startPoint x: 782, startPoint y: 73, endPoint x: 769, endPoint y: 65, distance: 15.3
click at [777, 69] on span "In tem 100mm" at bounding box center [791, 72] width 71 height 17
